Goal: Task Accomplishment & Management: Manage account settings

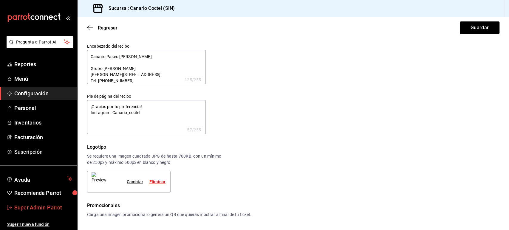
click at [41, 206] on span "Super Admin Parrot" at bounding box center [43, 208] width 58 height 8
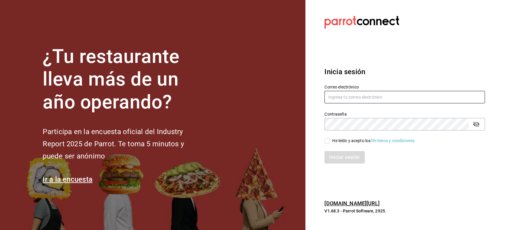
click at [370, 99] on input "text" at bounding box center [405, 97] width 160 height 13
paste input "[EMAIL_ADDRESS][DOMAIN_NAME]"
type input "[EMAIL_ADDRESS][DOMAIN_NAME]"
click at [329, 143] on input "He leído y acepto los Términos y condiciones." at bounding box center [327, 140] width 5 height 5
checkbox input "true"
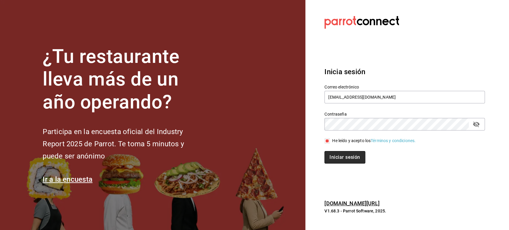
click at [335, 157] on button "Iniciar sesión" at bounding box center [345, 157] width 41 height 13
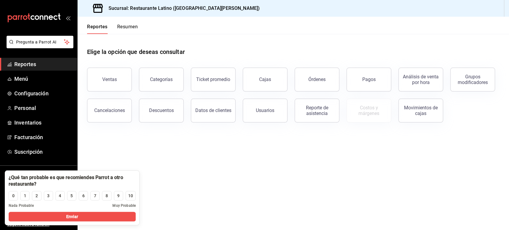
click at [421, 144] on main "Elige la opción que deseas consultar Ventas Categorías Ticket promedio Cajas Ór…" at bounding box center [294, 132] width 432 height 196
click at [33, 134] on span "Facturación" at bounding box center [43, 137] width 58 height 8
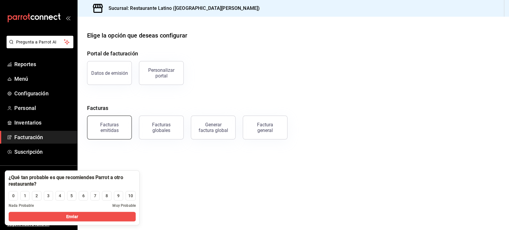
click at [117, 132] on div "Facturas emitidas" at bounding box center [109, 127] width 37 height 11
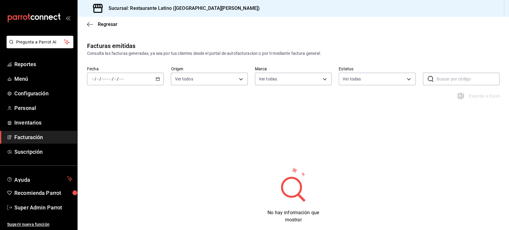
type input "d9887721-df1d-47bb-82d9-6ac72a711b44"
click at [157, 79] on icon "button" at bounding box center [158, 79] width 4 height 4
click at [115, 159] on li "Rango de fechas" at bounding box center [115, 163] width 56 height 13
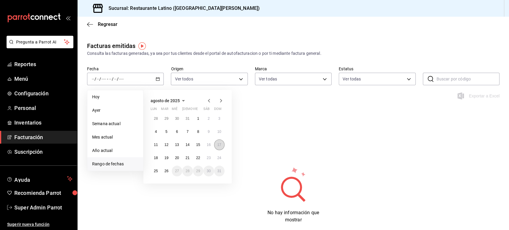
click at [220, 143] on abbr "17" at bounding box center [219, 145] width 4 height 4
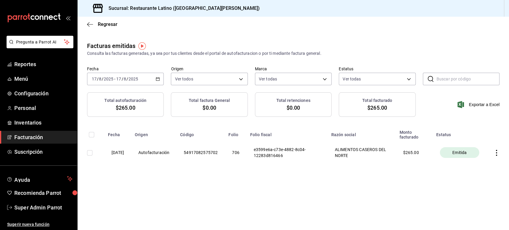
click at [156, 81] on \(Stroke\) "button" at bounding box center [158, 79] width 4 height 3
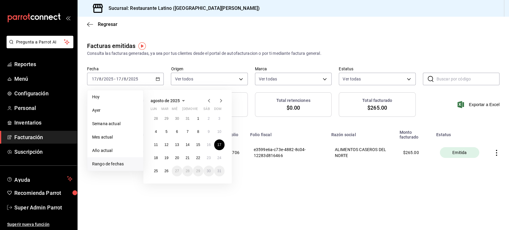
click at [176, 101] on span "agosto de 2025" at bounding box center [165, 100] width 29 height 5
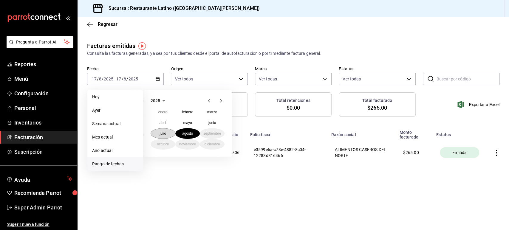
click at [163, 134] on abbr "julio" at bounding box center [163, 134] width 6 height 4
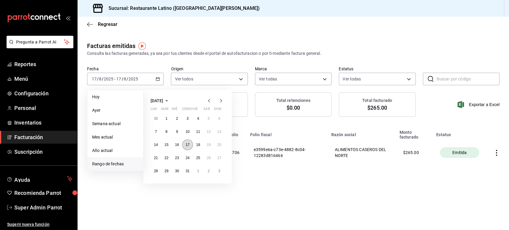
click at [187, 143] on abbr "17" at bounding box center [188, 145] width 4 height 4
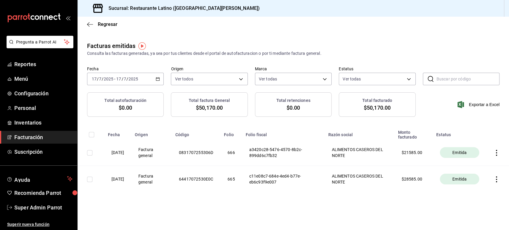
click at [208, 207] on div "Facturas emitidas Consulta las facturas generadas, ya sea por tus clientes desd…" at bounding box center [294, 128] width 432 height 175
click at [496, 152] on icon "button" at bounding box center [497, 153] width 6 height 6
click at [470, 140] on div "Descargar PDF" at bounding box center [478, 138] width 29 height 5
